Goal: Task Accomplishment & Management: Use online tool/utility

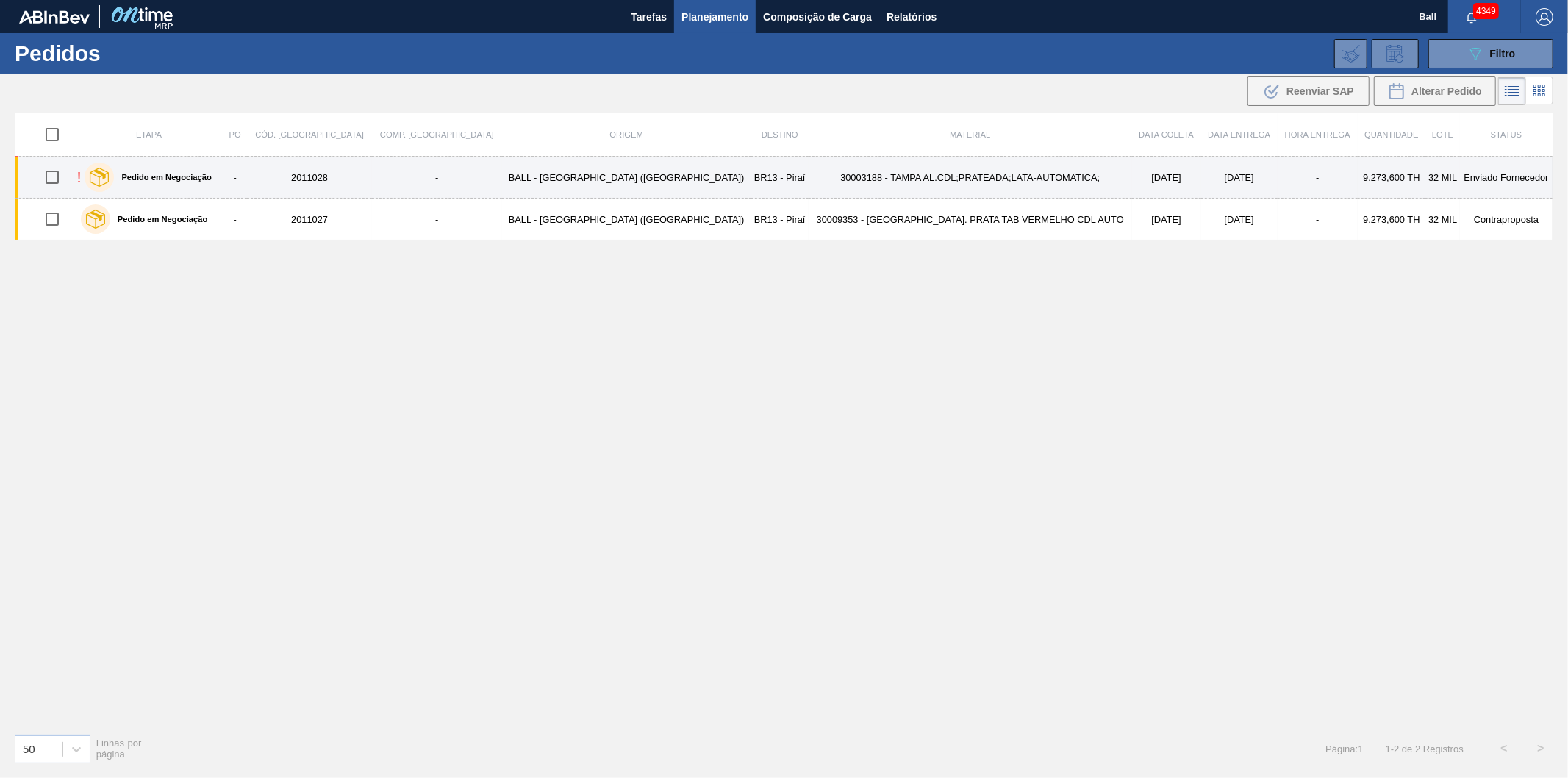
click at [62, 176] on input "checkbox" at bounding box center [52, 176] width 31 height 31
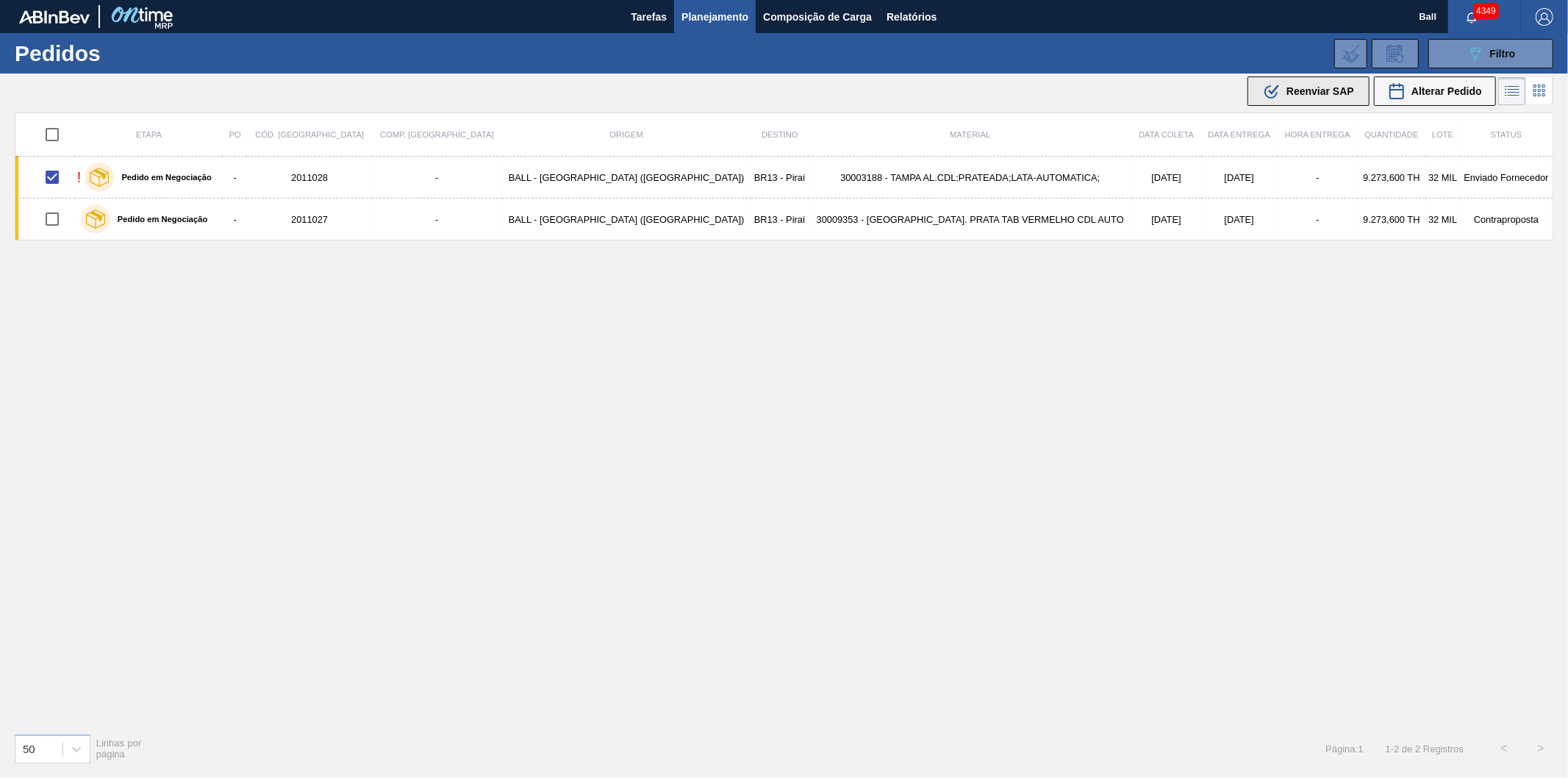
click at [1303, 85] on span "Reenviar SAP" at bounding box center [1320, 91] width 68 height 12
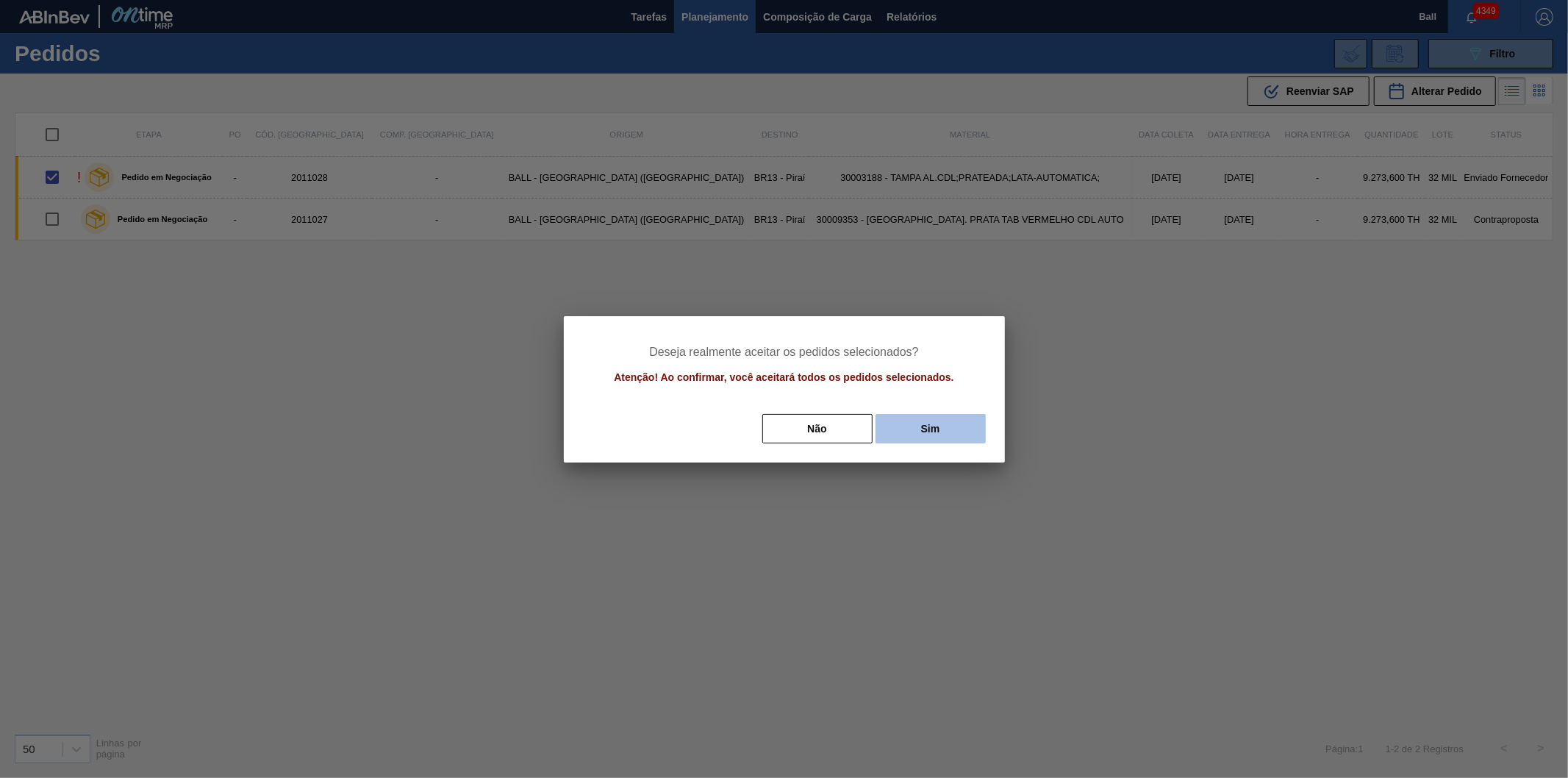
click at [913, 426] on button "Sim" at bounding box center [930, 429] width 110 height 30
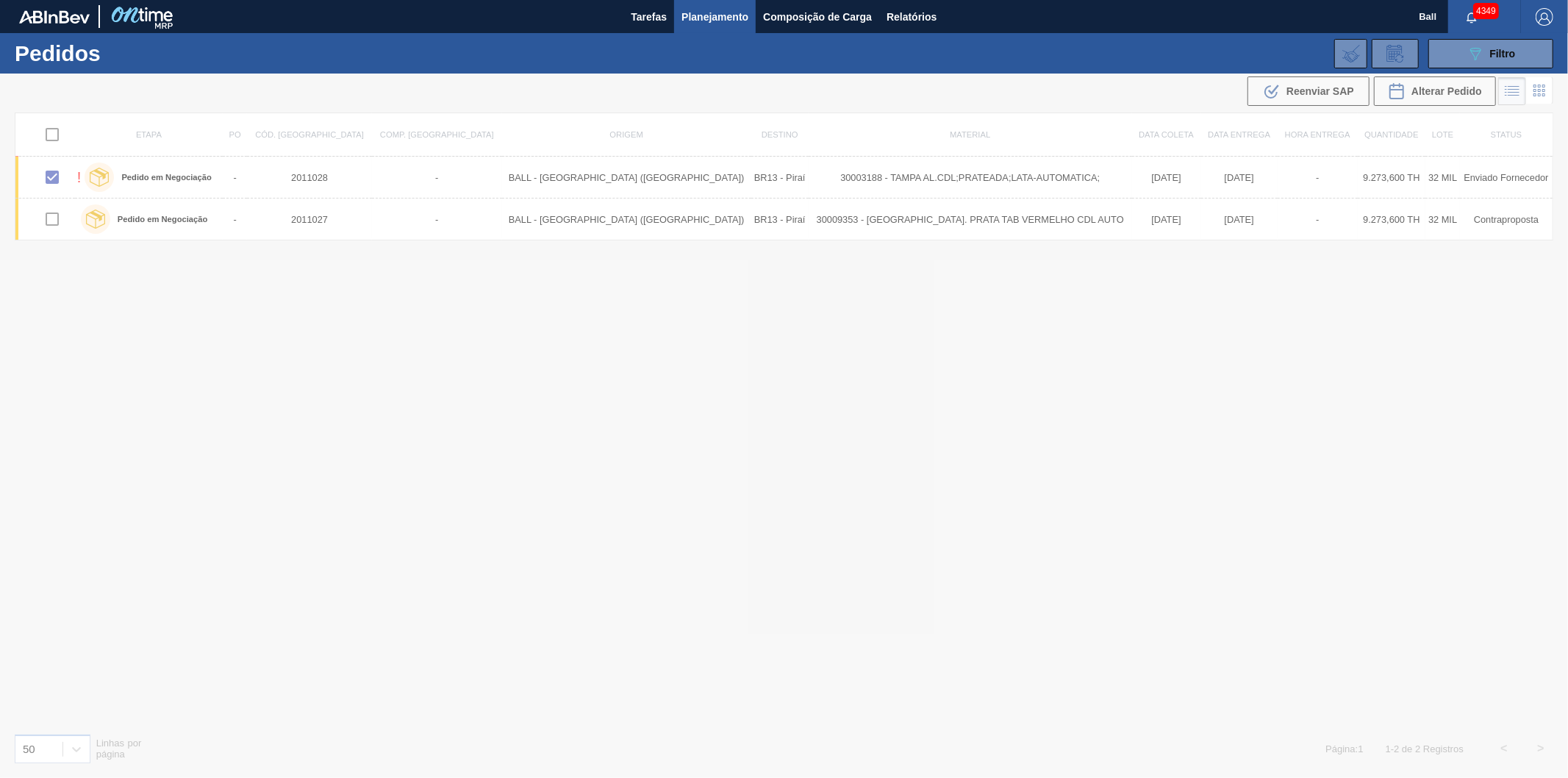
checkbox input "false"
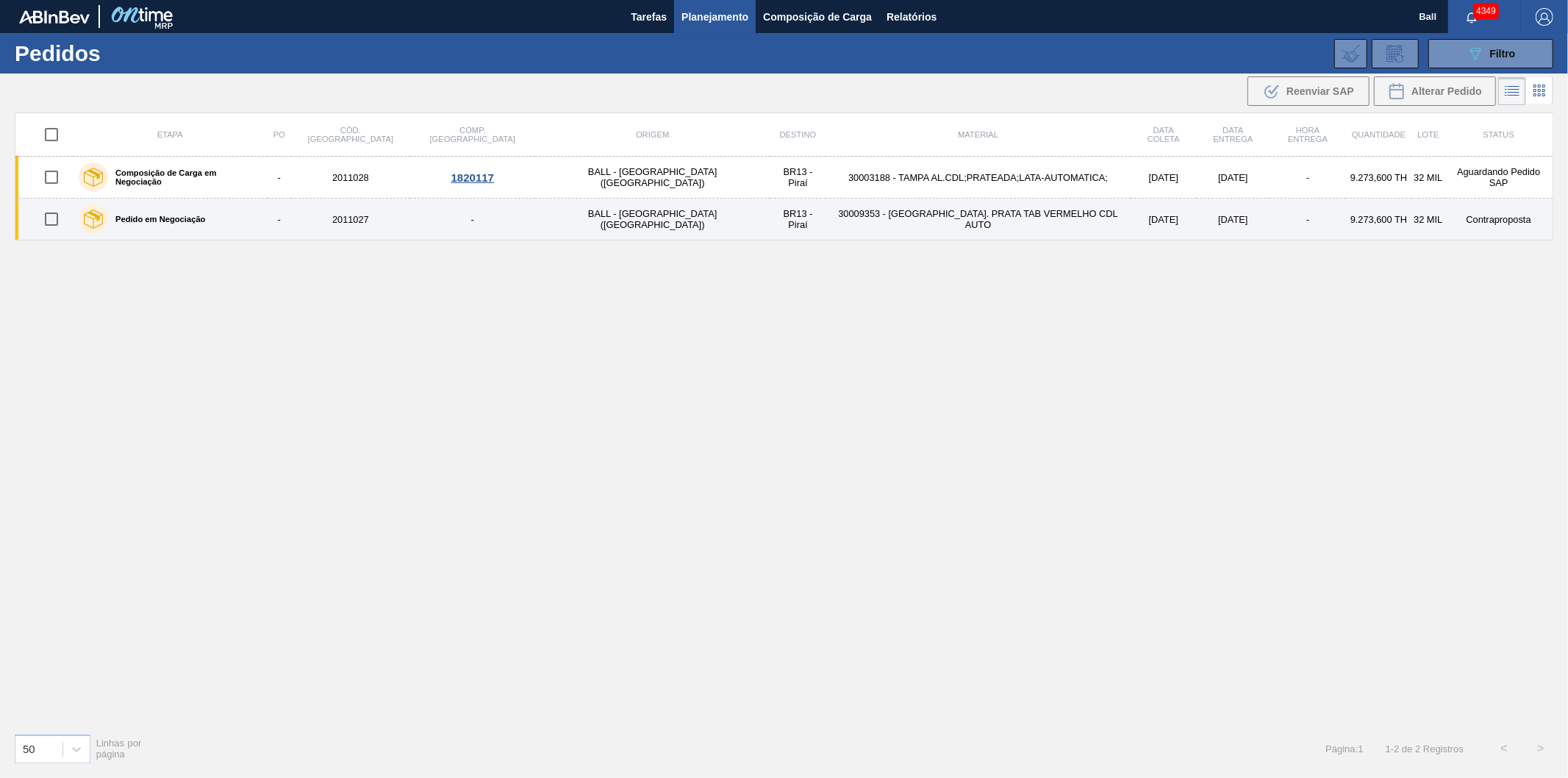
click at [966, 227] on td "30009353 - [GEOGRAPHIC_DATA]. PRATA TAB VERMELHO CDL AUTO" at bounding box center [978, 219] width 305 height 42
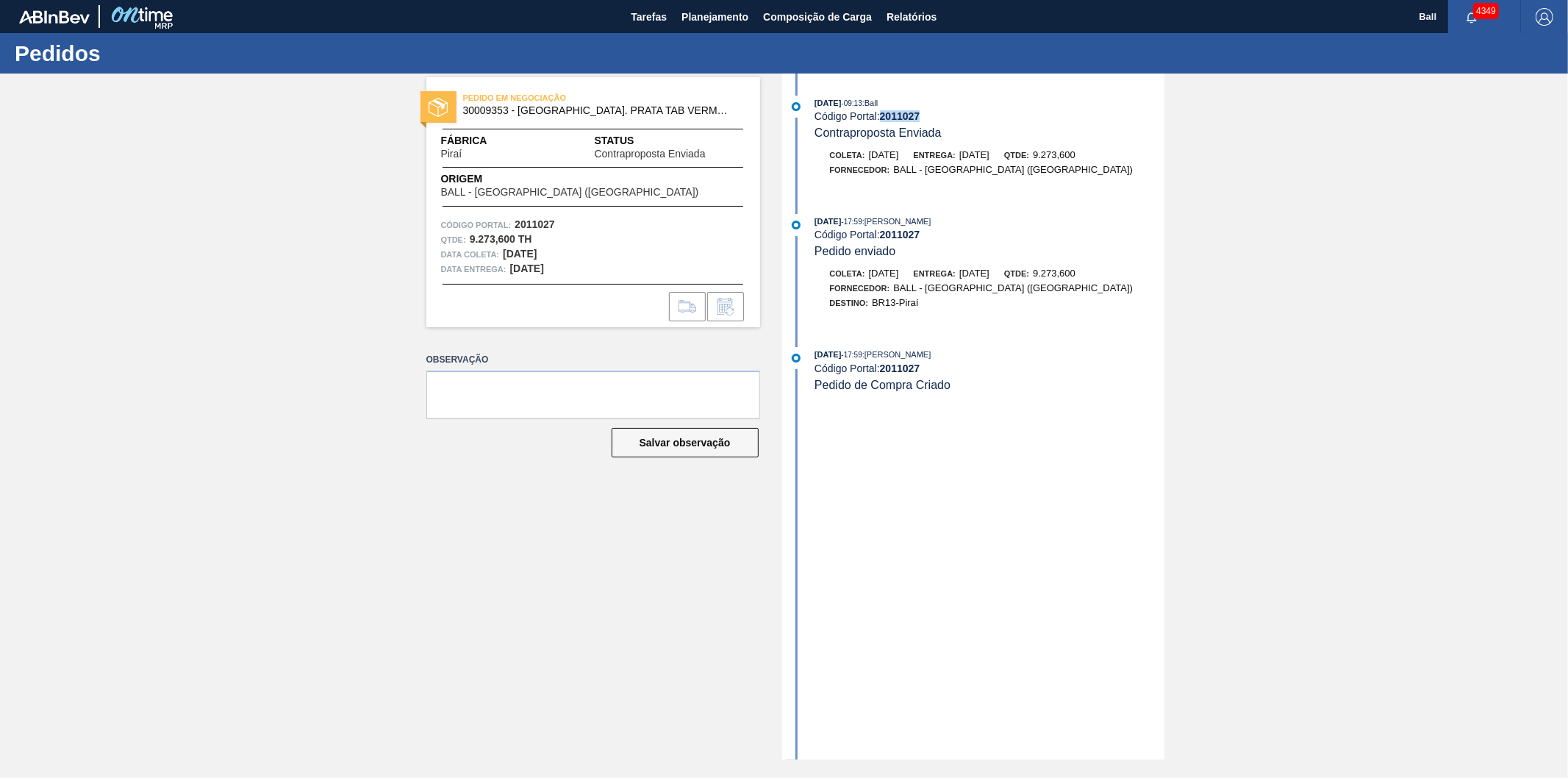
drag, startPoint x: 922, startPoint y: 115, endPoint x: 879, endPoint y: 115, distance: 43.0
click at [879, 115] on div "Código Portal: 2011027" at bounding box center [989, 116] width 349 height 12
copy strong "2011027"
